Goal: Task Accomplishment & Management: Manage account settings

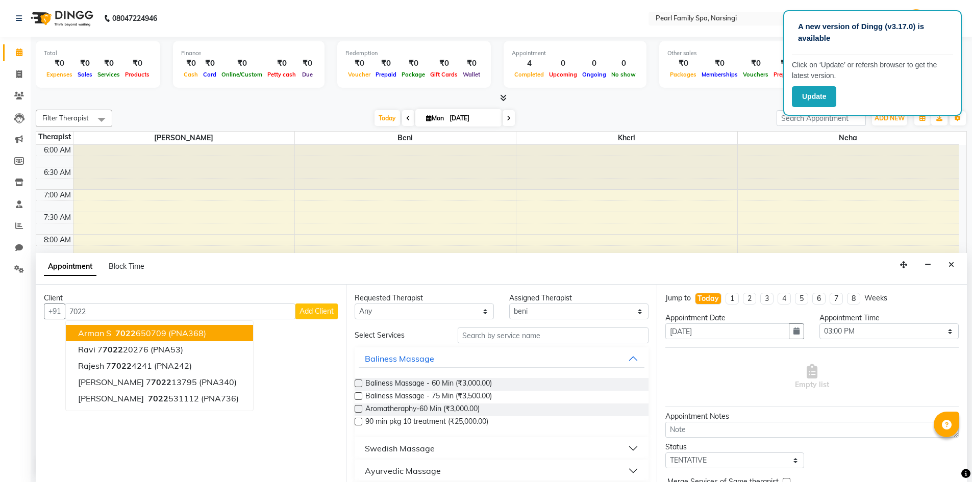
select select "87640"
select select "900"
select select "tentative"
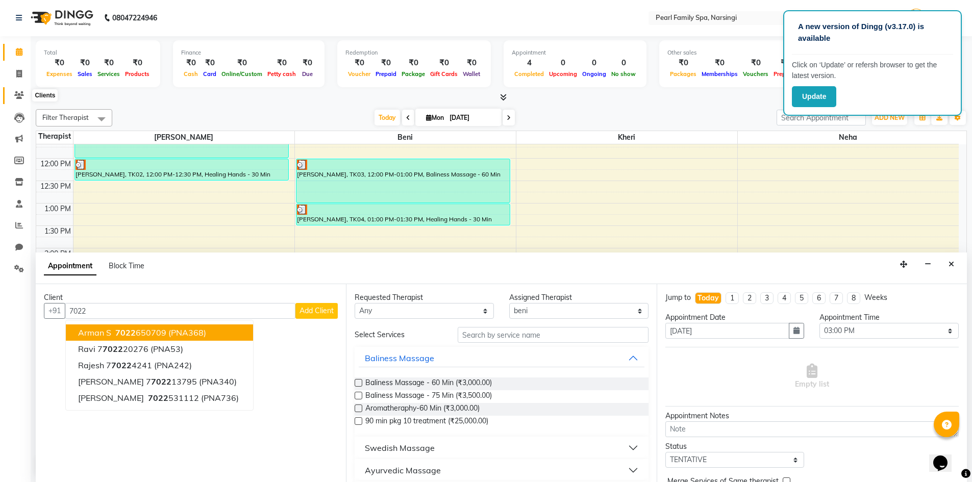
click at [14, 98] on span at bounding box center [19, 96] width 18 height 12
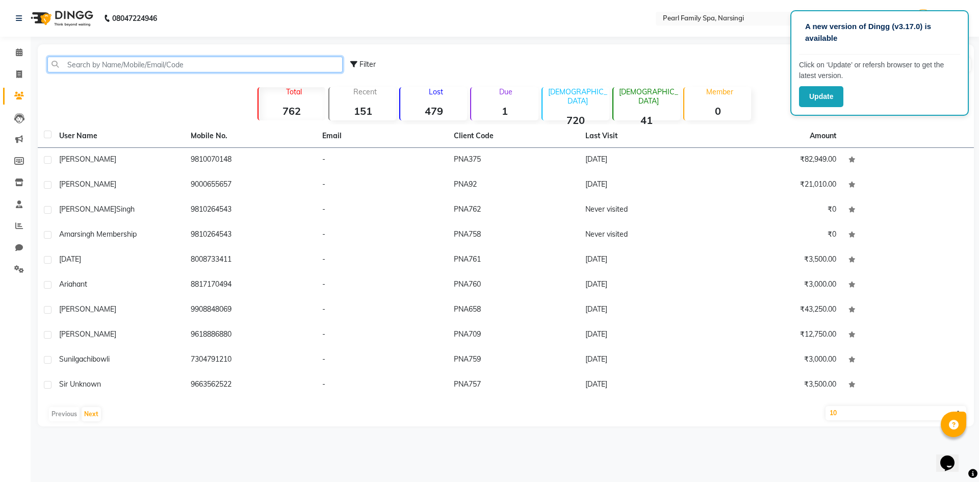
click at [94, 61] on input "text" at bounding box center [194, 65] width 295 height 16
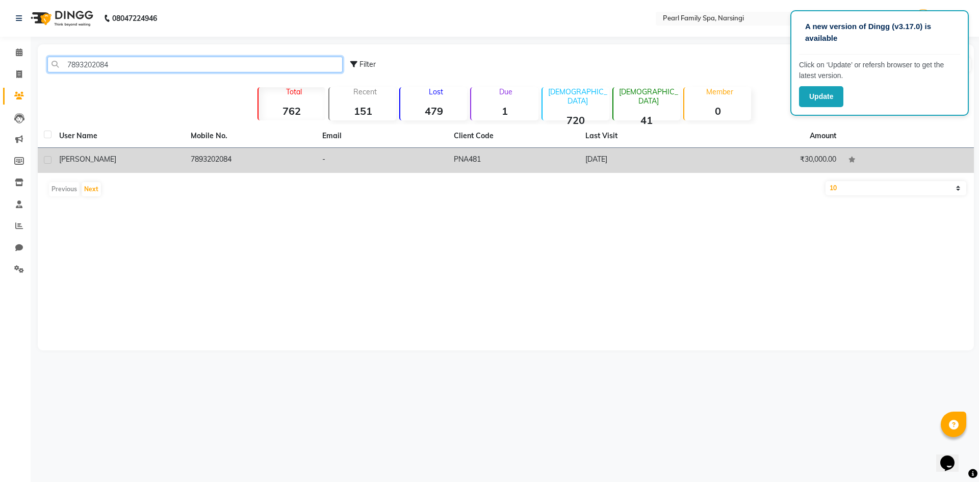
type input "7893202084"
click at [398, 162] on td "-" at bounding box center [382, 160] width 132 height 25
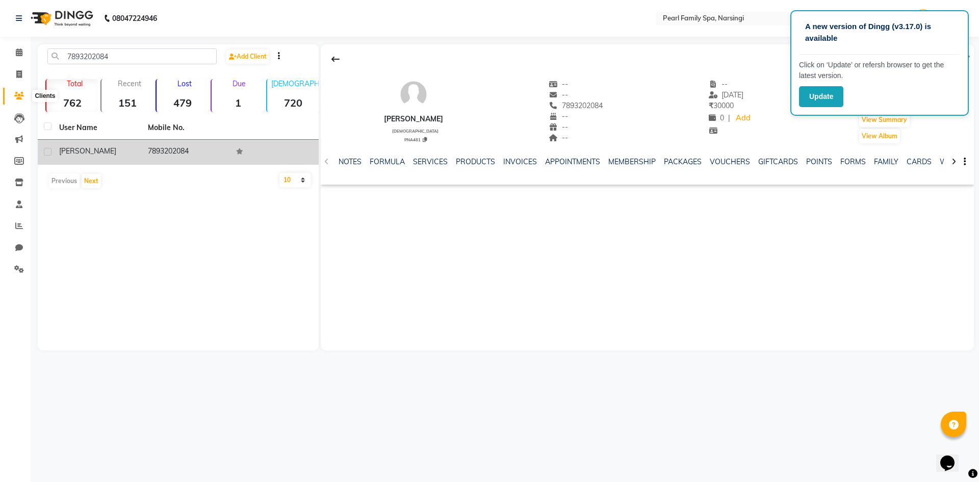
click at [16, 92] on icon at bounding box center [19, 96] width 10 height 8
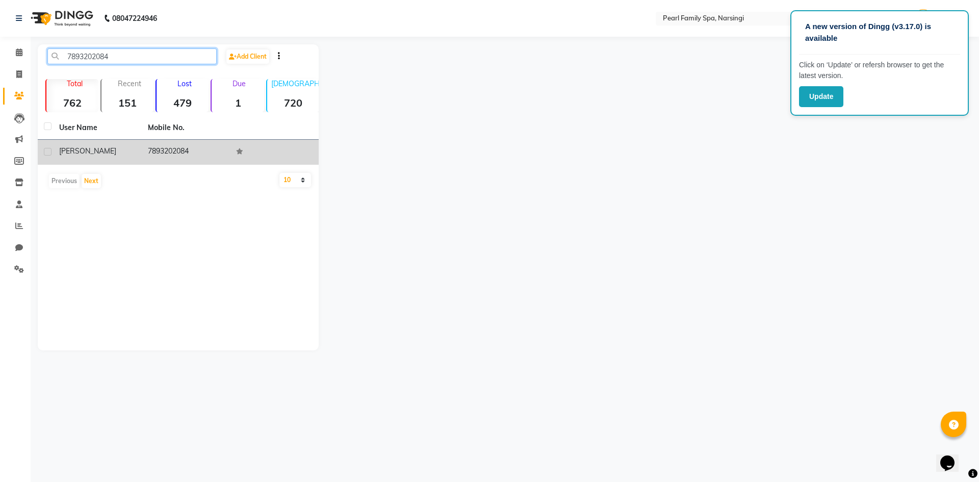
drag, startPoint x: 214, startPoint y: 53, endPoint x: 0, endPoint y: 138, distance: 230.1
click at [0, 138] on app-home "08047224946 Select Location × Pearl Family Spa, Narsingi English ENGLISH Españo…" at bounding box center [489, 183] width 979 height 366
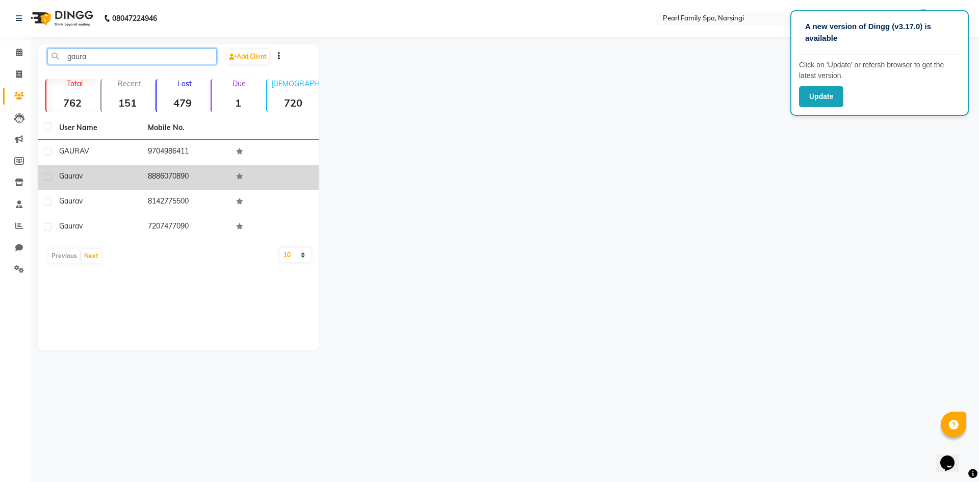
type input "gaura"
click at [142, 181] on td "8886070890" at bounding box center [186, 177] width 89 height 25
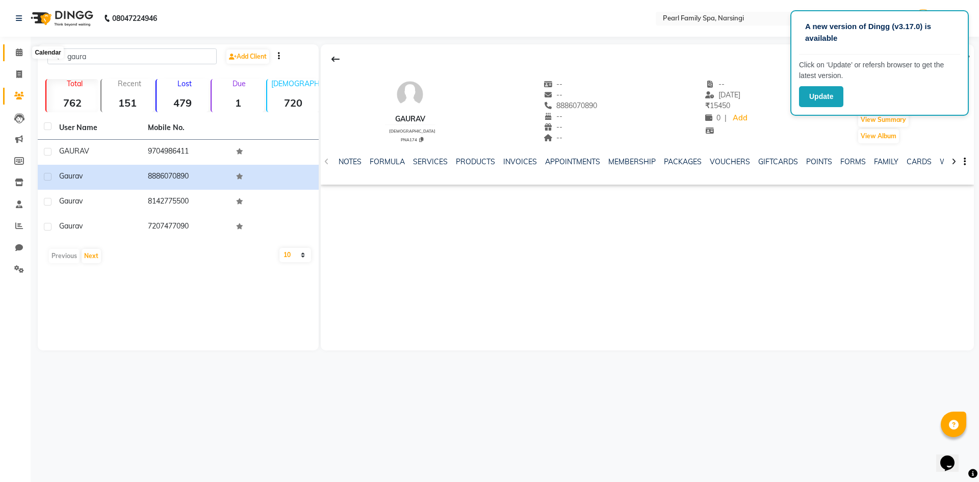
click at [19, 52] on icon at bounding box center [19, 52] width 7 height 8
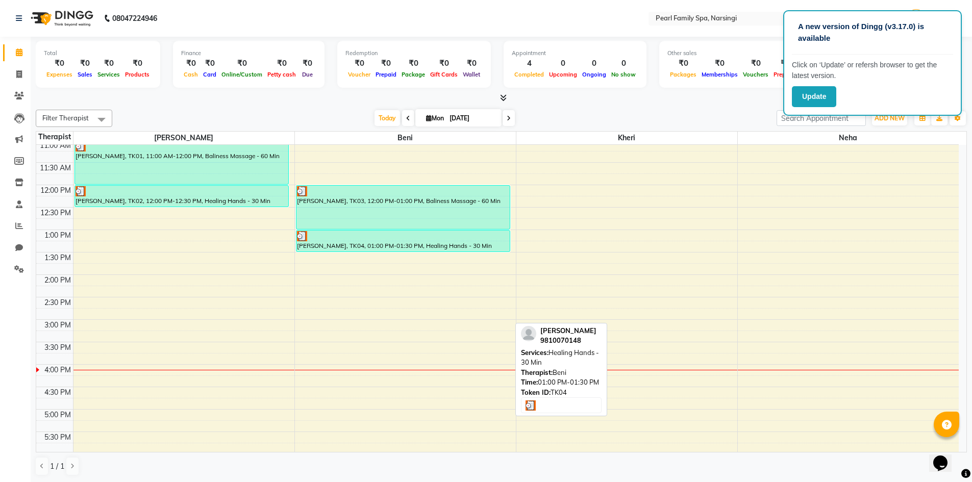
scroll to position [255, 0]
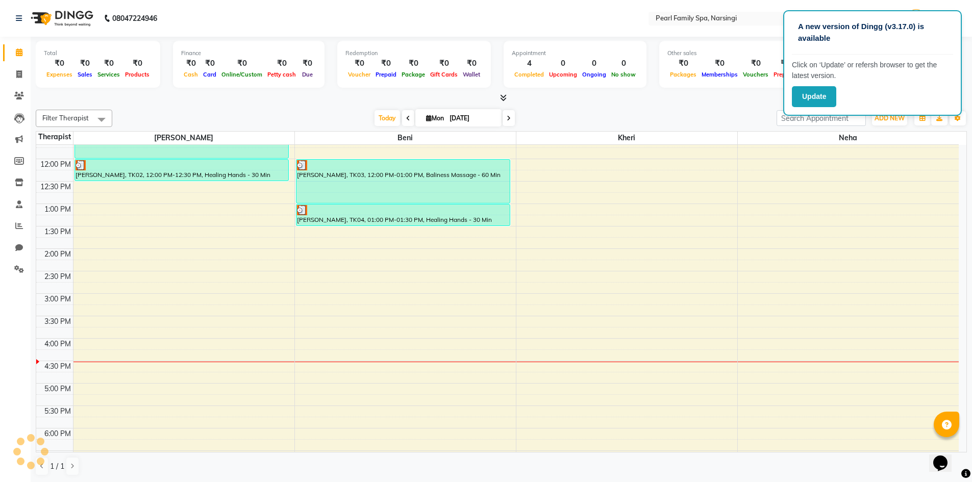
click at [766, 362] on div "6:00 AM 6:30 AM 7:00 AM 7:30 AM 8:00 AM 8:30 AM 9:00 AM 9:30 AM 10:00 AM 10:30 …" at bounding box center [497, 249] width 922 height 718
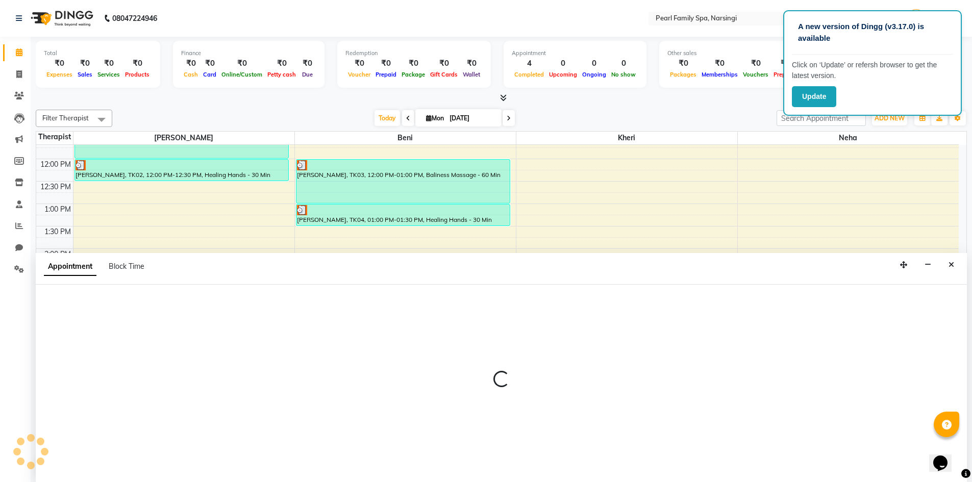
scroll to position [1, 0]
select select "990"
select select "tentative"
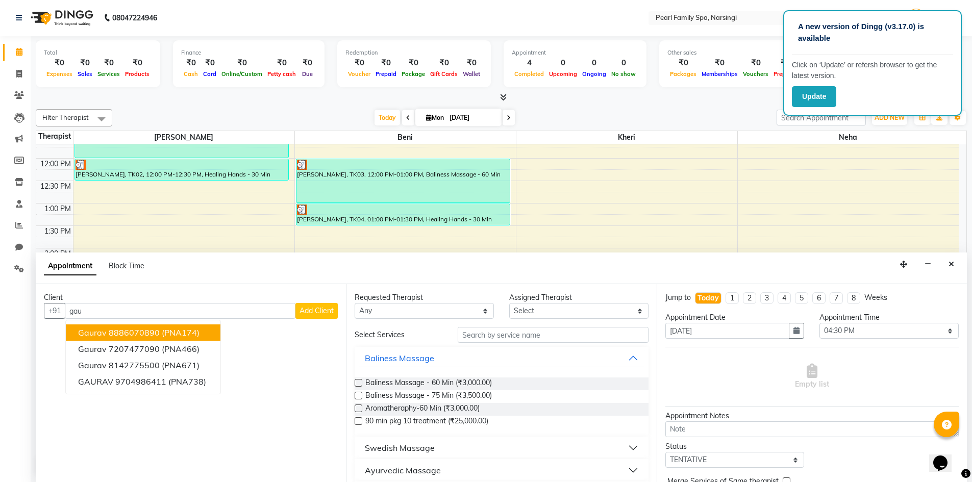
click at [179, 336] on span "(PNA174)" at bounding box center [181, 332] width 38 height 10
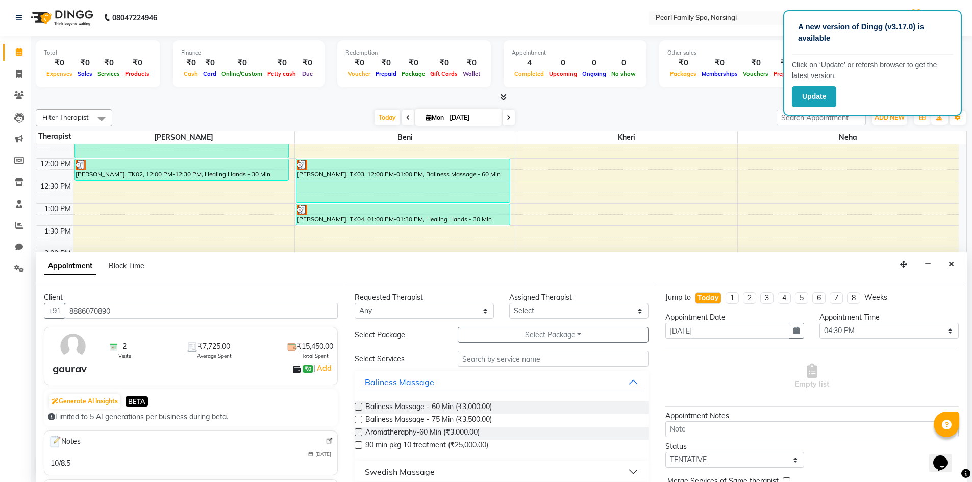
type input "8886070890"
click at [356, 406] on label at bounding box center [359, 407] width 8 height 8
click at [356, 406] on input "checkbox" at bounding box center [358, 407] width 7 height 7
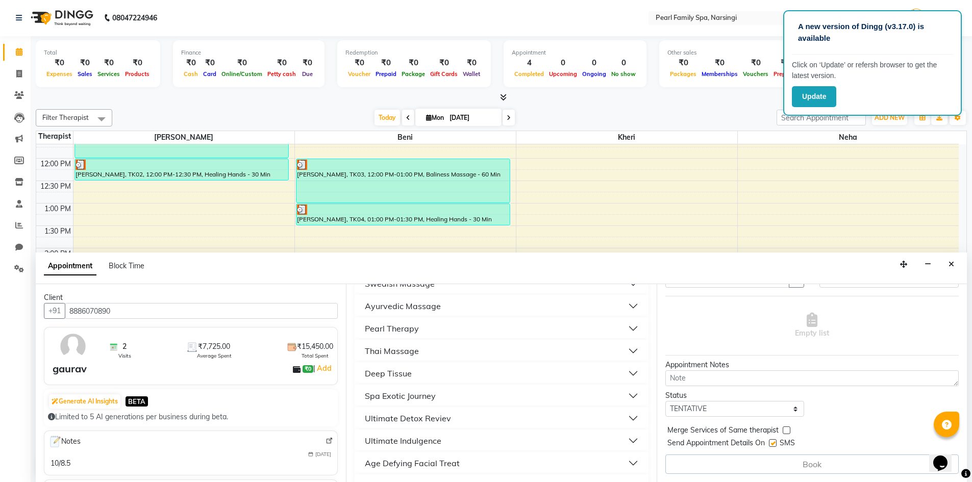
scroll to position [102, 0]
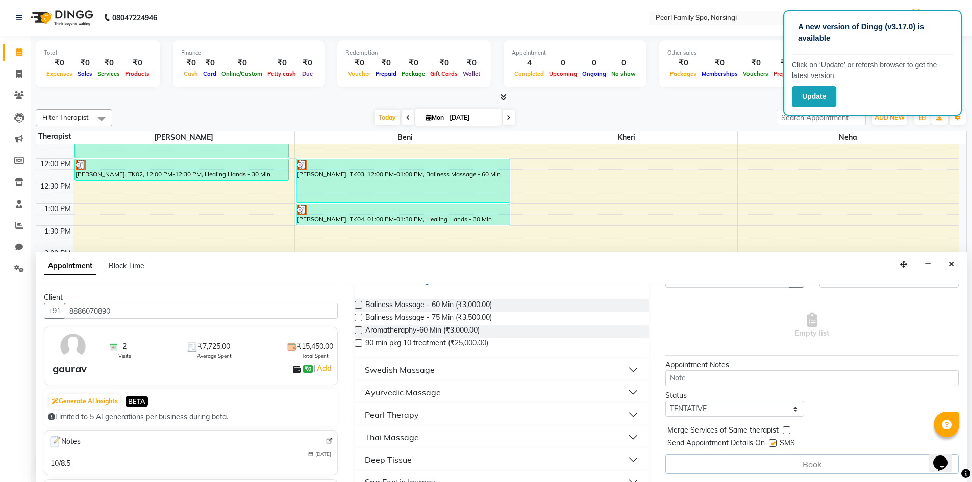
click at [359, 308] on label at bounding box center [359, 305] width 8 height 8
click at [359, 308] on input "checkbox" at bounding box center [358, 305] width 7 height 7
checkbox input "false"
click at [827, 463] on div "Book" at bounding box center [811, 463] width 293 height 19
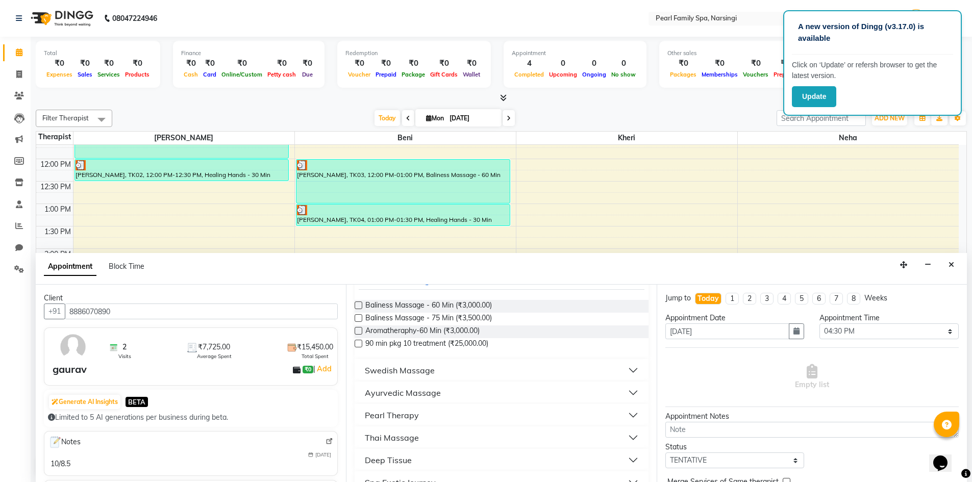
scroll to position [1, 0]
click at [949, 261] on icon "Close" at bounding box center [951, 264] width 6 height 7
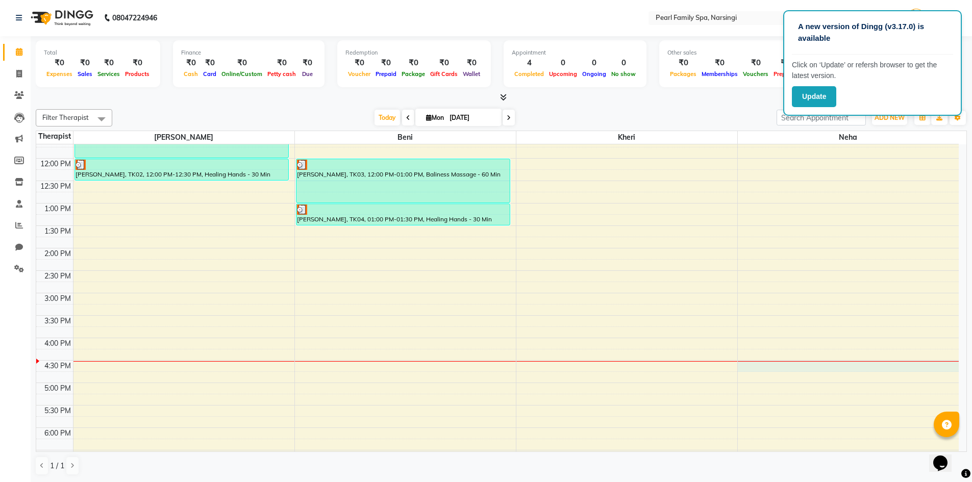
click at [749, 364] on div "6:00 AM 6:30 AM 7:00 AM 7:30 AM 8:00 AM 8:30 AM 9:00 AM 9:30 AM 10:00 AM 10:30 …" at bounding box center [497, 248] width 922 height 718
select select "87925"
select select "tentative"
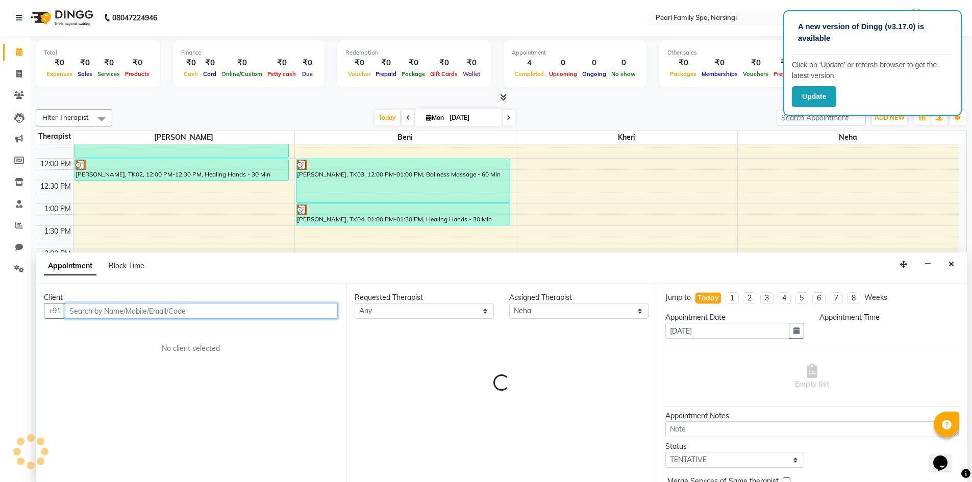
select select "990"
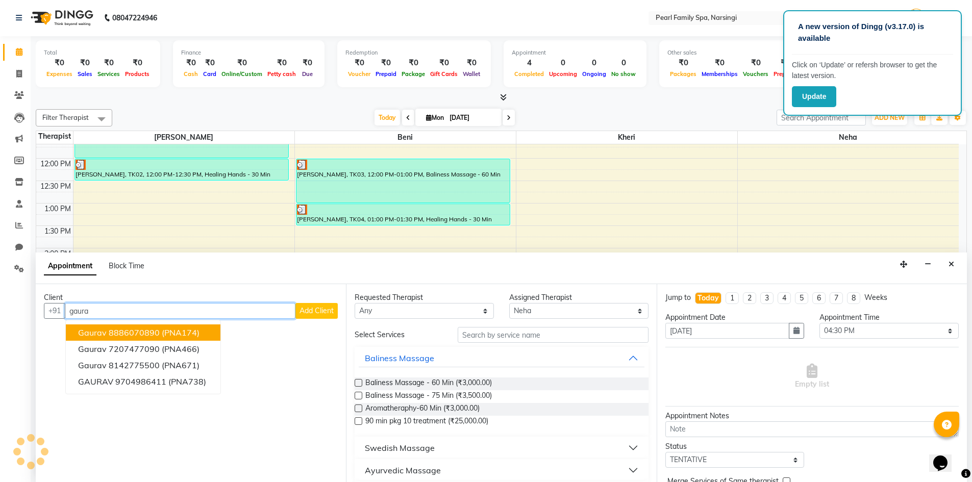
click at [122, 330] on ngb-highlight "8886070890" at bounding box center [134, 332] width 51 height 10
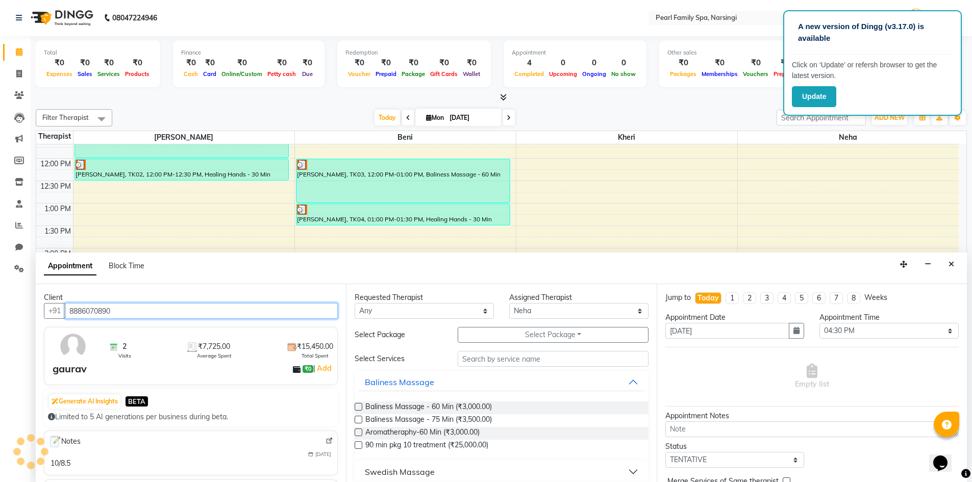
type input "8886070890"
click at [359, 407] on label at bounding box center [359, 407] width 8 height 8
click at [359, 407] on input "checkbox" at bounding box center [358, 407] width 7 height 7
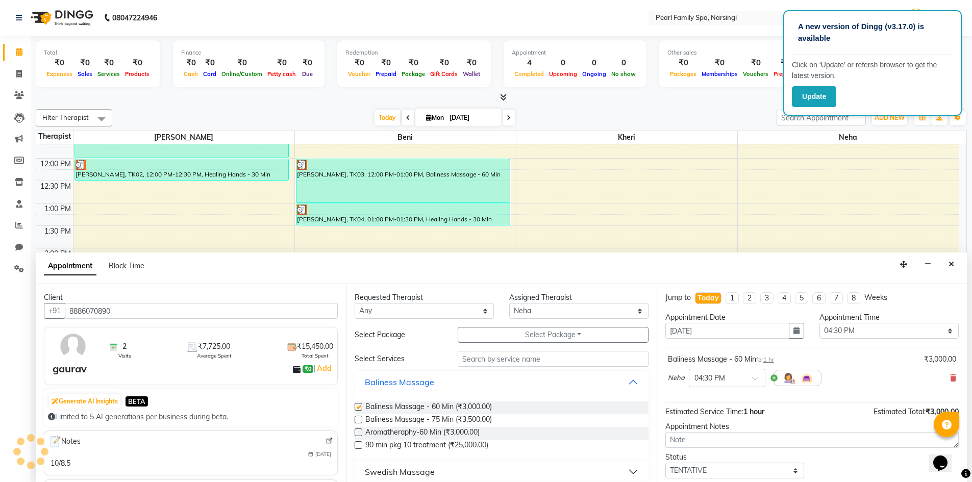
checkbox input "false"
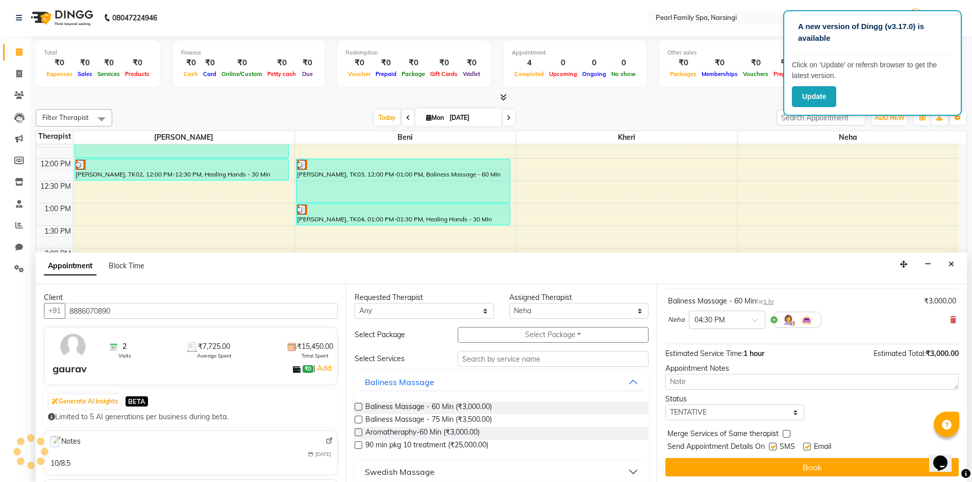
scroll to position [61, 0]
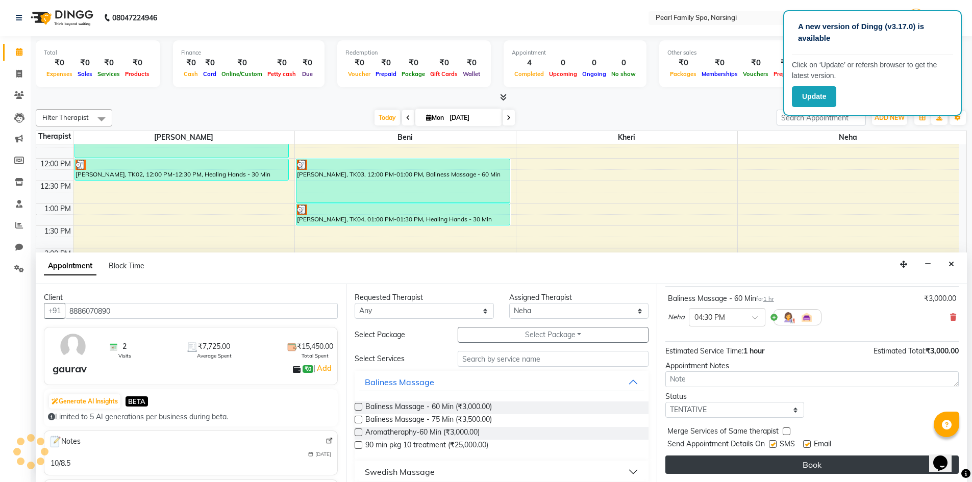
click at [744, 459] on button "Book" at bounding box center [811, 464] width 293 height 18
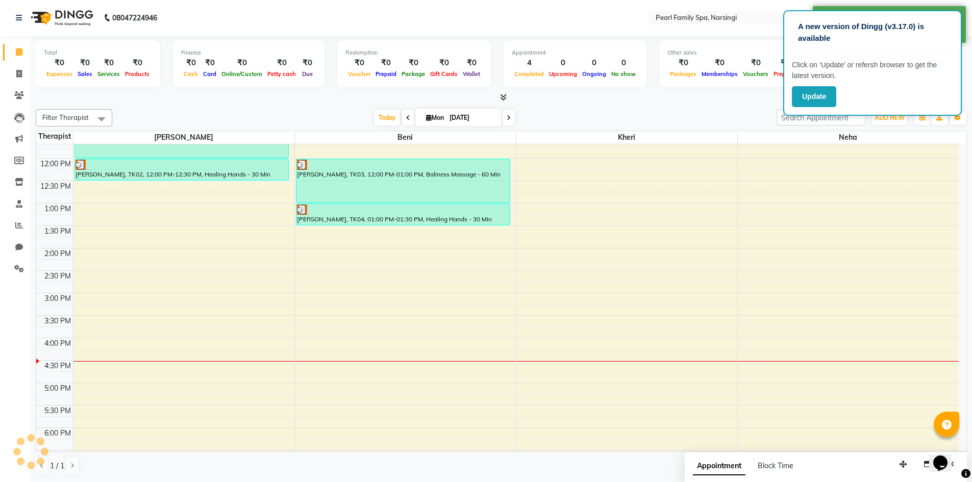
scroll to position [0, 0]
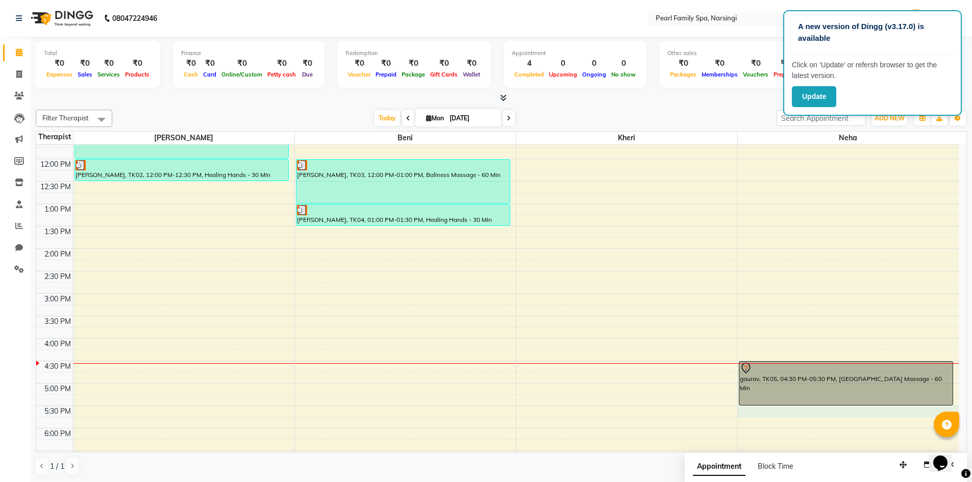
click at [749, 410] on div "6:00 AM 6:30 AM 7:00 AM 7:30 AM 8:00 AM 8:30 AM 9:00 AM 9:30 AM 10:00 AM 10:30 …" at bounding box center [497, 249] width 922 height 718
select select "87925"
select select "1050"
select select "tentative"
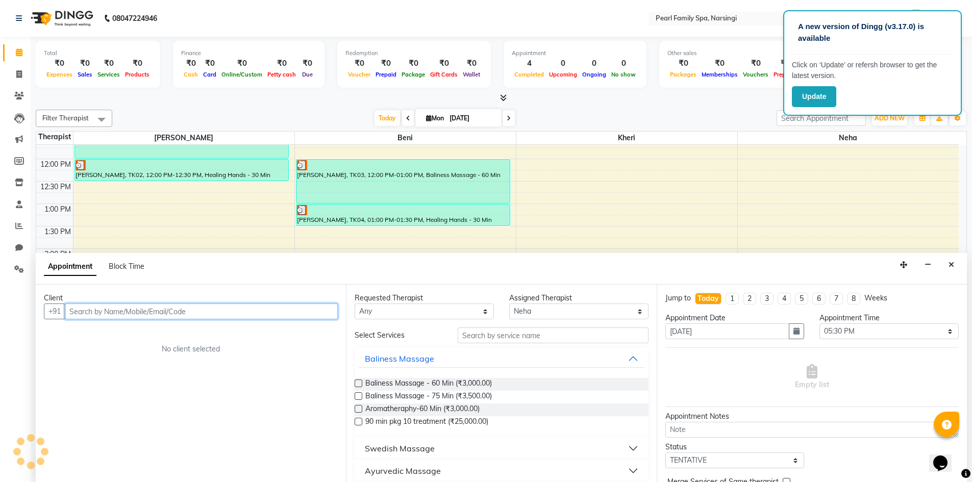
scroll to position [1, 0]
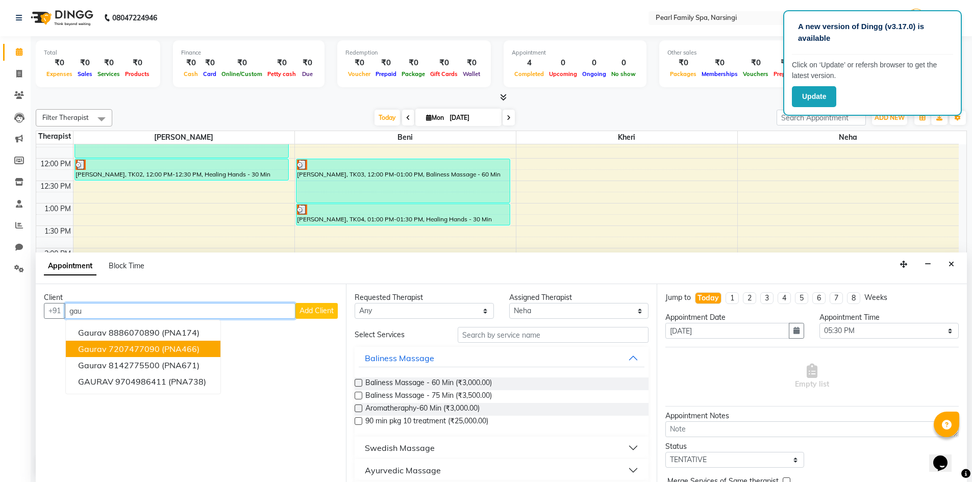
click at [184, 341] on button "gaurav 7207477090 (PNA466)" at bounding box center [143, 349] width 155 height 16
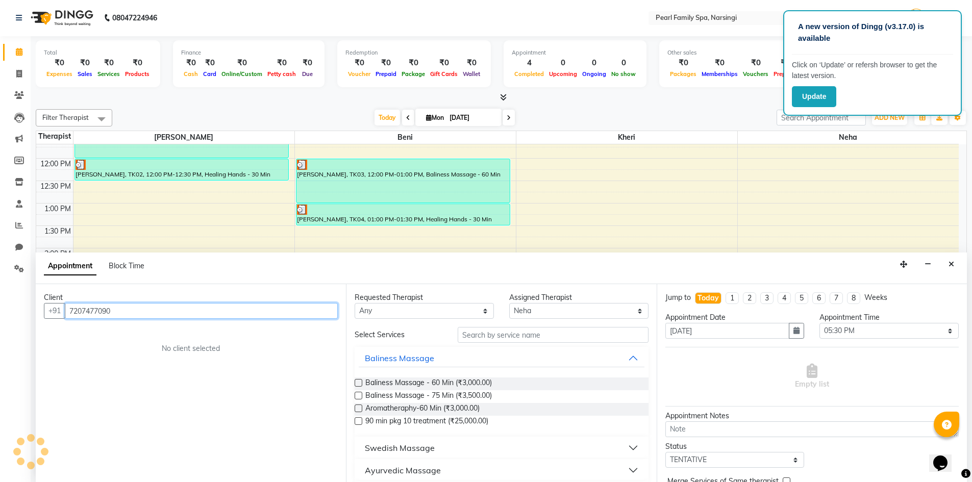
type input "7207477090"
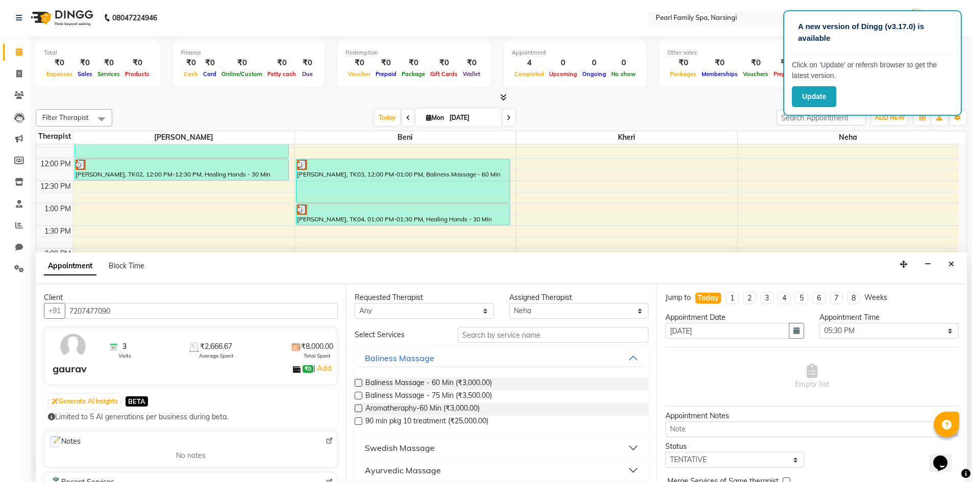
click at [184, 341] on div "3 Visits ₹2,666.67 Average Spent ₹8,000.00 Total Spent" at bounding box center [220, 346] width 226 height 27
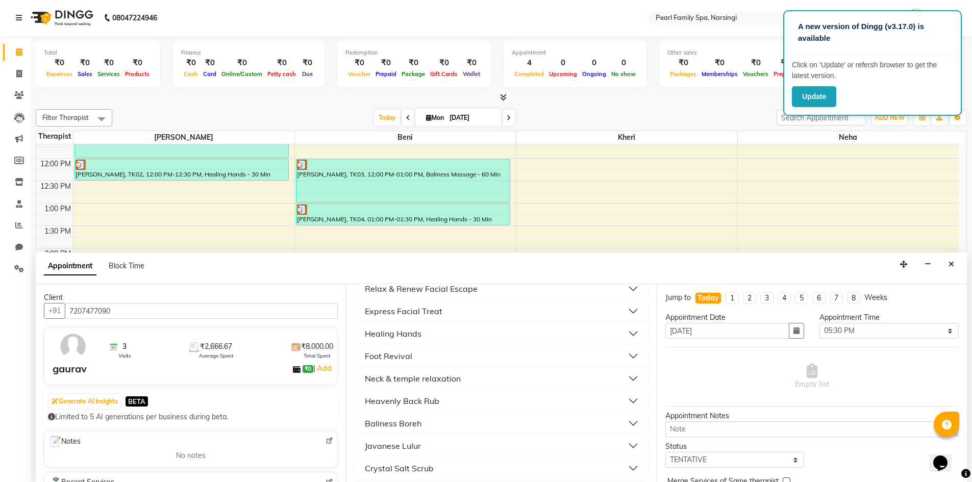
scroll to position [367, 0]
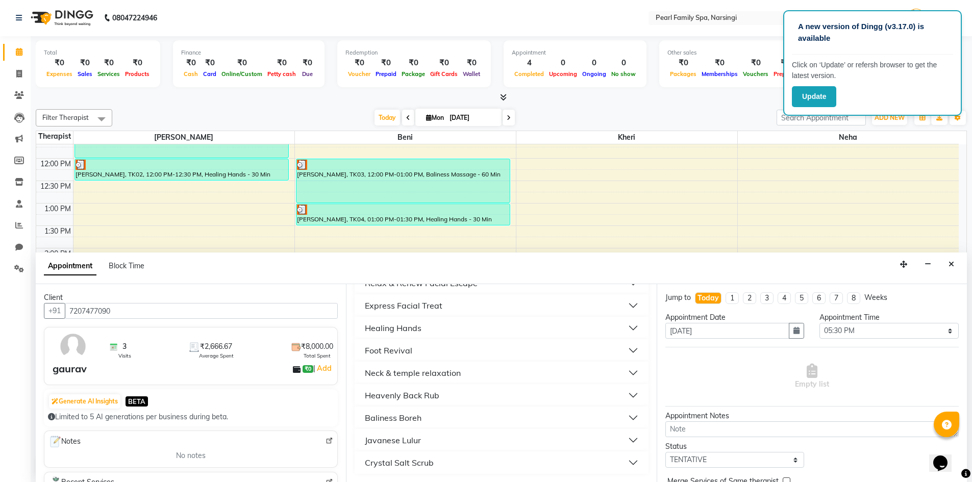
click at [368, 330] on div "Healing Hands" at bounding box center [393, 328] width 57 height 12
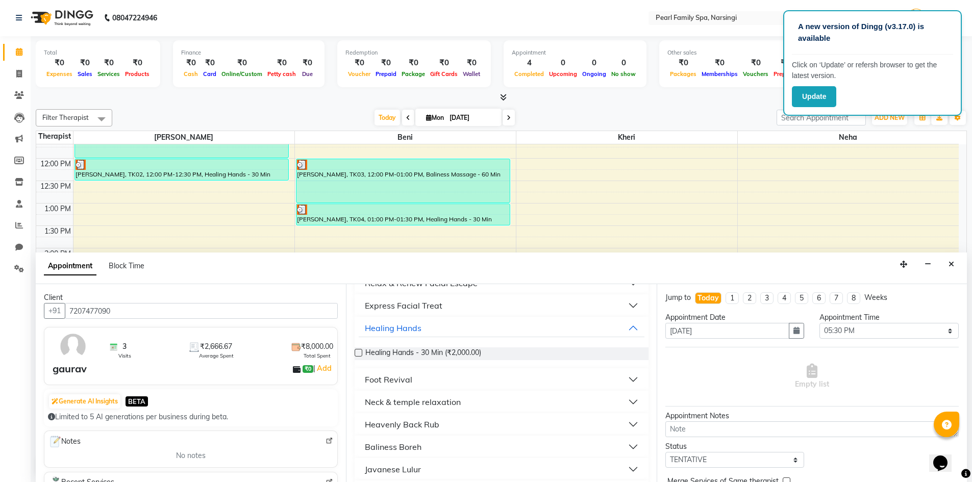
click at [359, 350] on label at bounding box center [359, 353] width 8 height 8
click at [359, 350] on input "checkbox" at bounding box center [358, 353] width 7 height 7
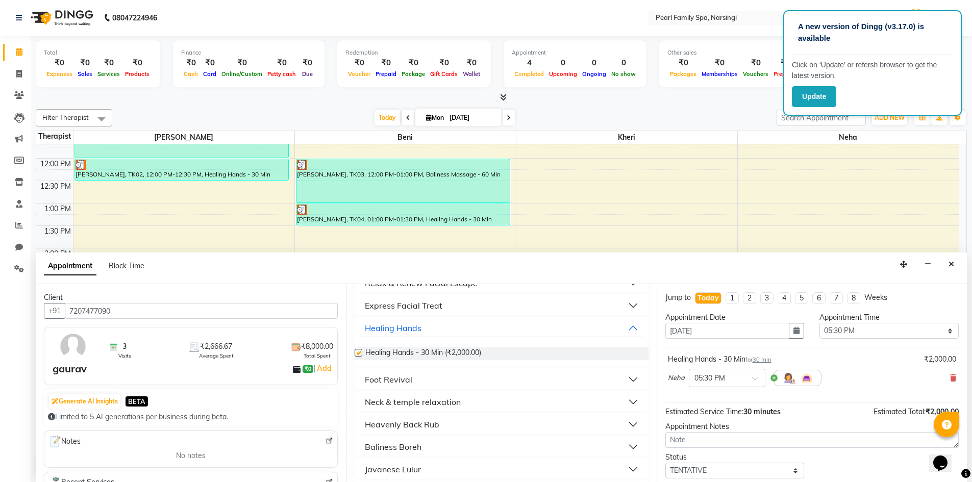
checkbox input "false"
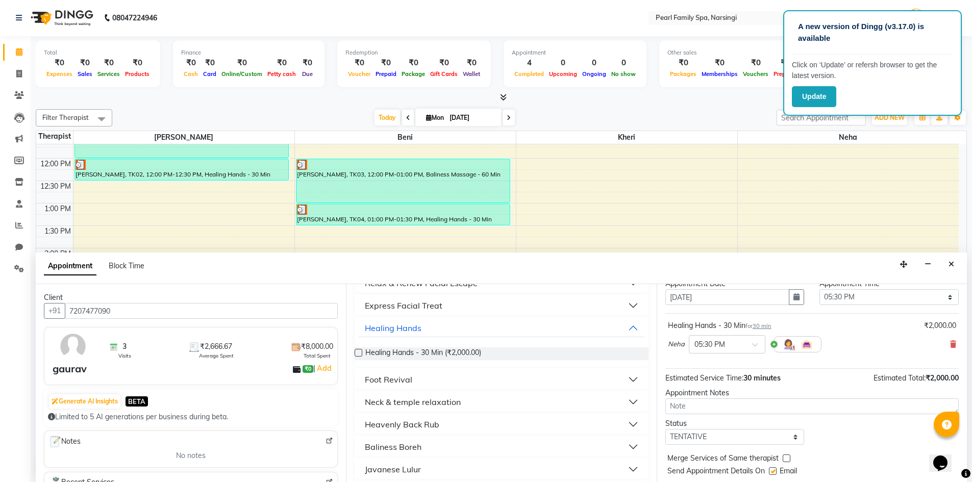
scroll to position [61, 0]
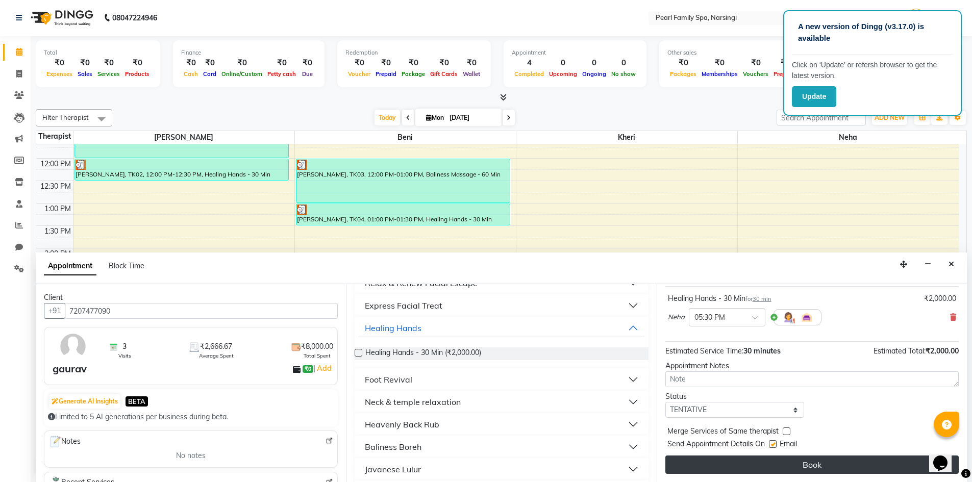
click at [763, 460] on button "Book" at bounding box center [811, 464] width 293 height 18
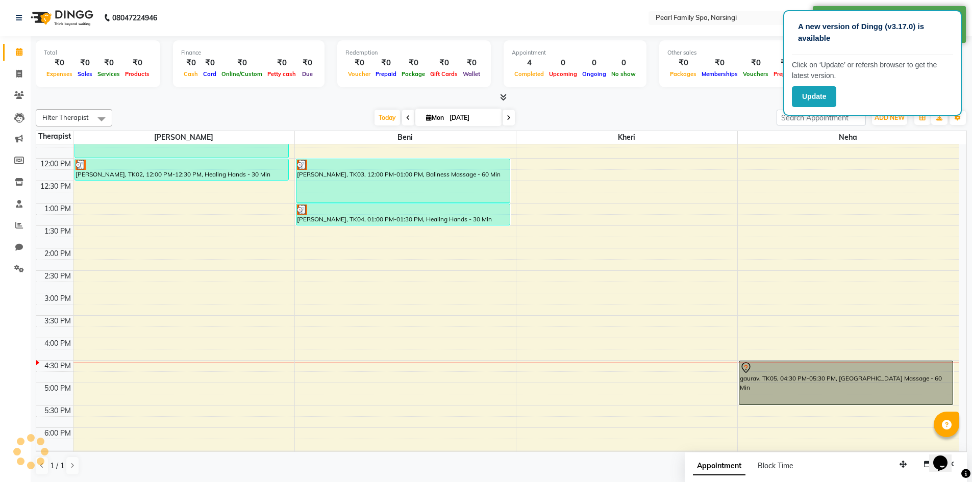
scroll to position [0, 0]
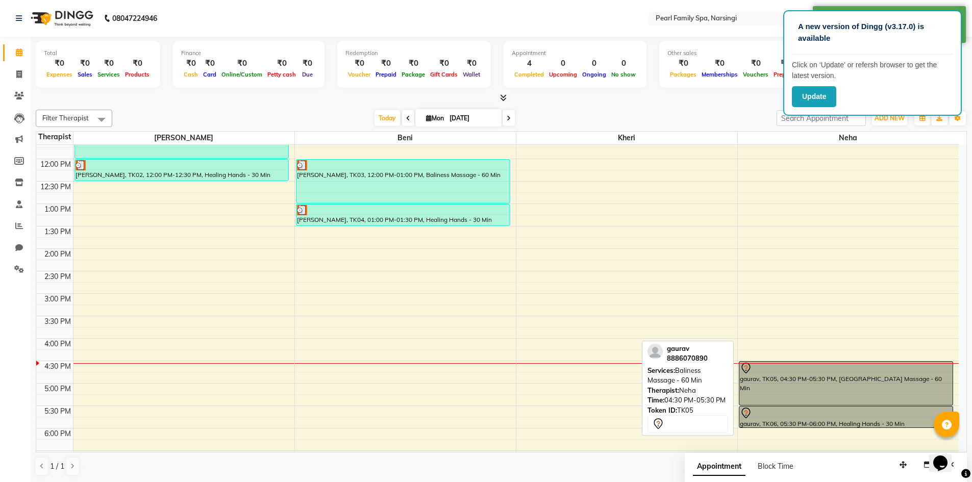
click at [811, 394] on div "gaurav, TK05, 04:30 PM-05:30 PM, [GEOGRAPHIC_DATA] Massage - 60 Min" at bounding box center [846, 383] width 214 height 43
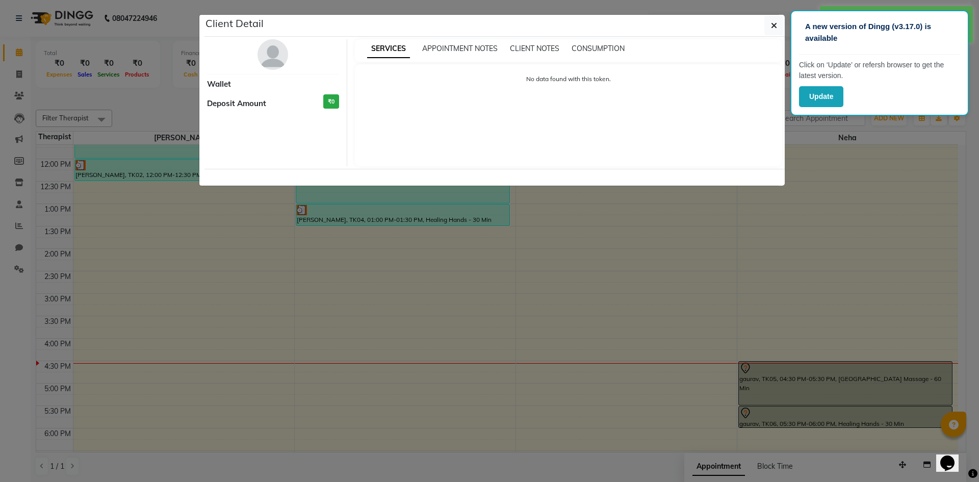
select select "7"
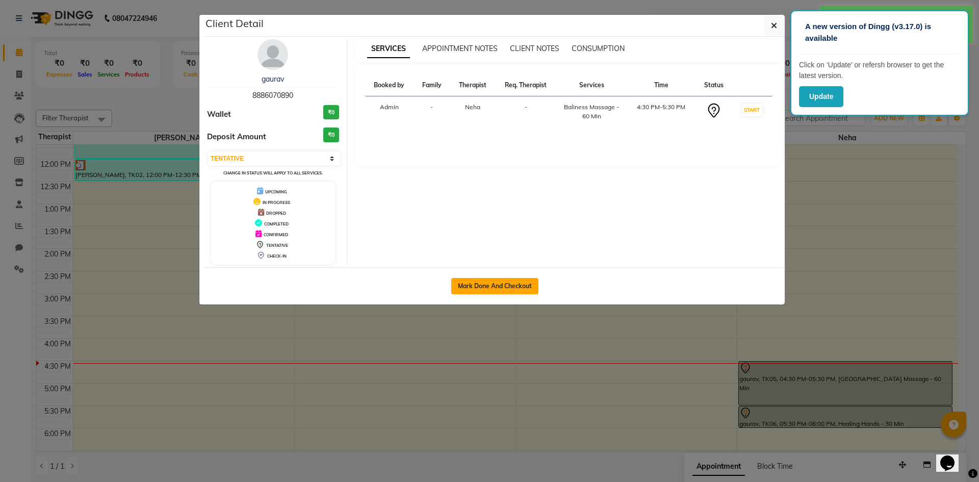
click at [493, 286] on button "Mark Done And Checkout" at bounding box center [494, 286] width 87 height 16
select select "service"
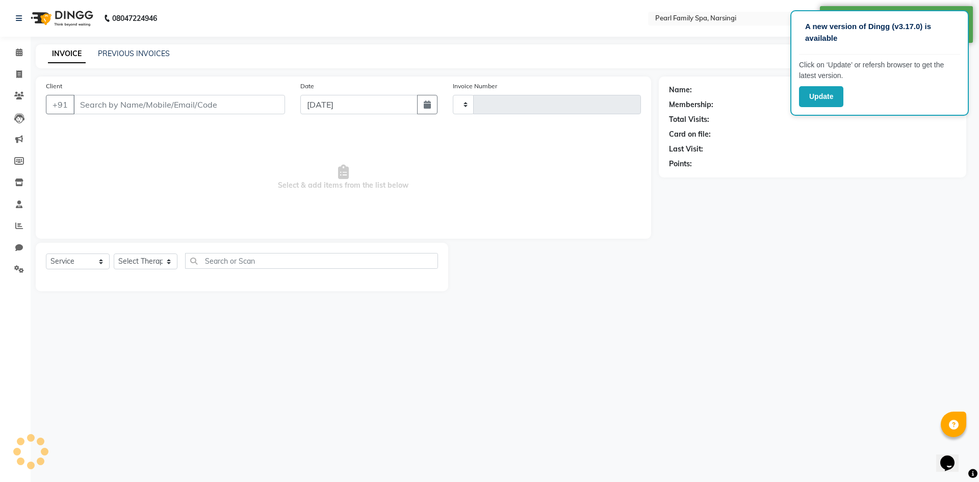
type input "0301"
select select "6217"
type input "8886070890"
select select "87925"
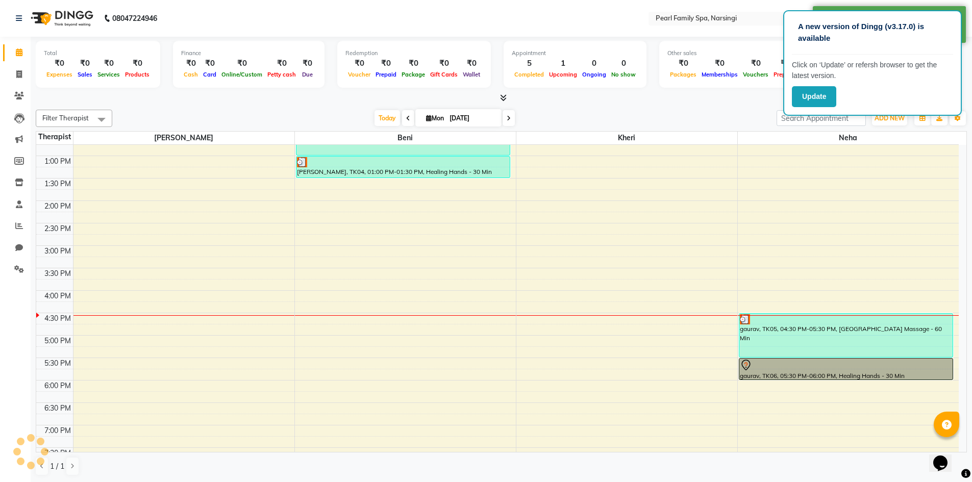
scroll to position [408, 0]
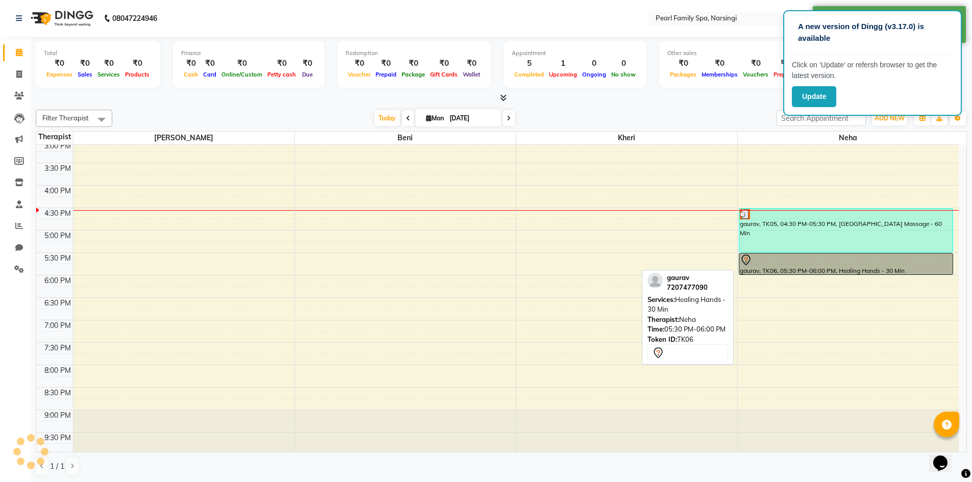
click at [776, 266] on div "gaurav, TK05, 04:30 PM-05:30 PM, [GEOGRAPHIC_DATA] Massage - 60 Min gaurav, TK0…" at bounding box center [848, 96] width 221 height 718
click at [763, 265] on div at bounding box center [846, 260] width 213 height 12
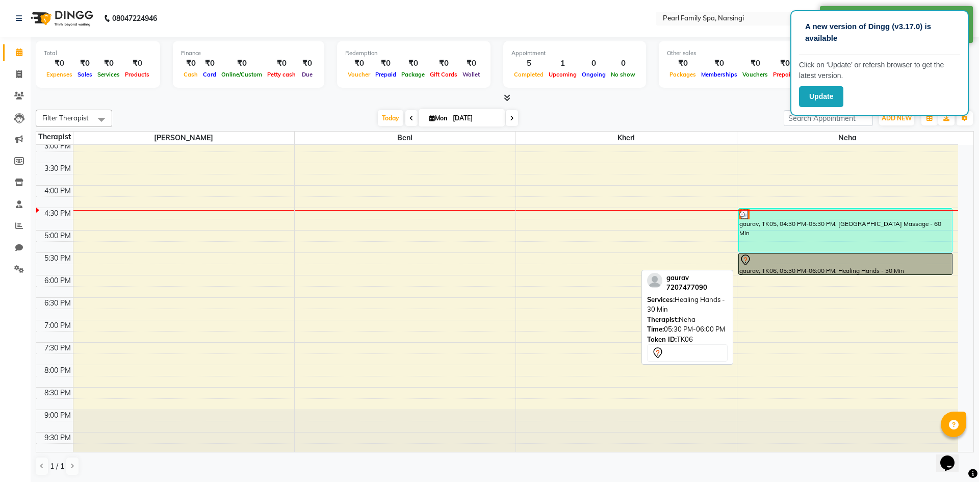
select select "7"
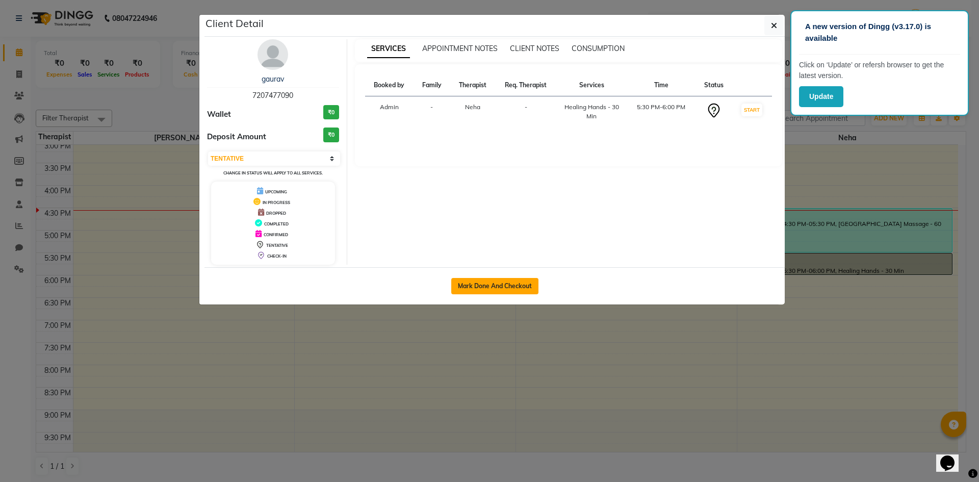
click at [458, 284] on button "Mark Done And Checkout" at bounding box center [494, 286] width 87 height 16
select select "service"
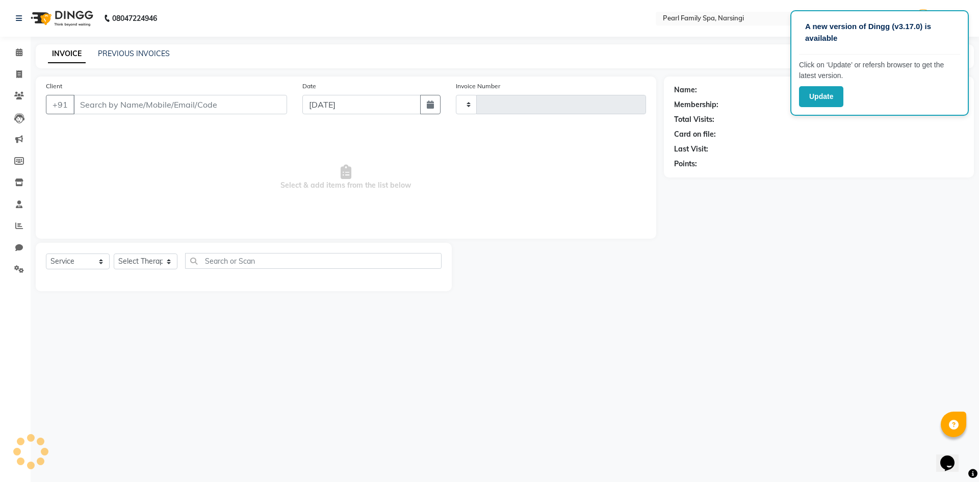
type input "0301"
select select "6217"
type input "7207477090"
select select "87925"
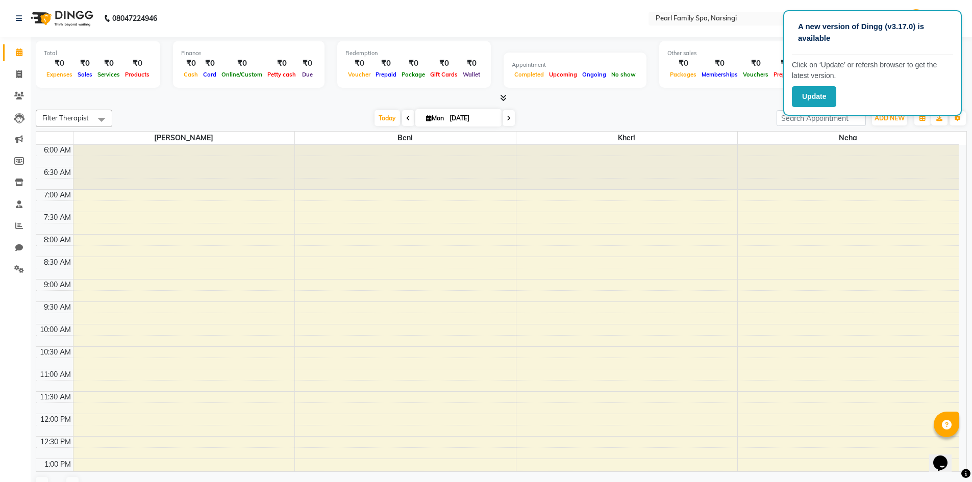
scroll to position [391, 0]
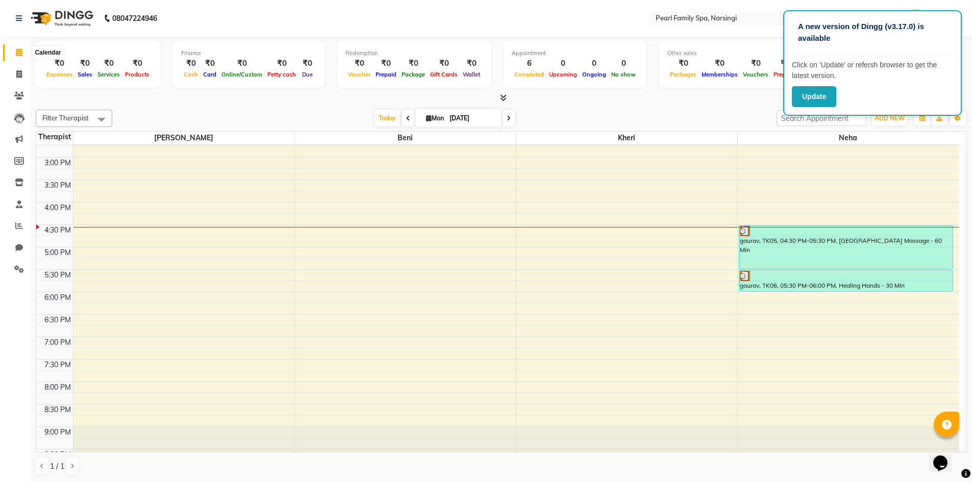
click at [18, 52] on icon at bounding box center [19, 52] width 7 height 8
